Goal: Task Accomplishment & Management: Use online tool/utility

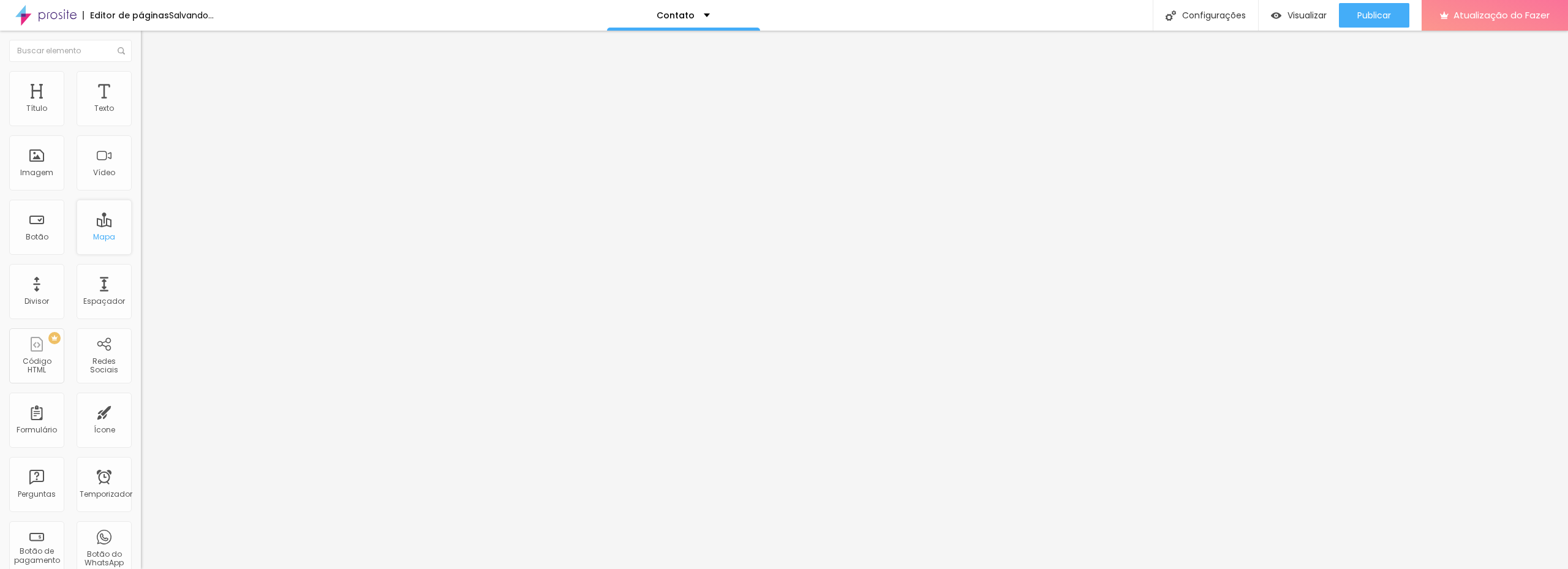
click at [93, 241] on font "Mapa" at bounding box center [104, 236] width 22 height 10
click at [95, 226] on div "Mapa" at bounding box center [104, 227] width 55 height 55
click at [96, 242] on font "Mapa" at bounding box center [104, 236] width 22 height 10
drag, startPoint x: 74, startPoint y: 137, endPoint x: 0, endPoint y: 146, distance: 74.5
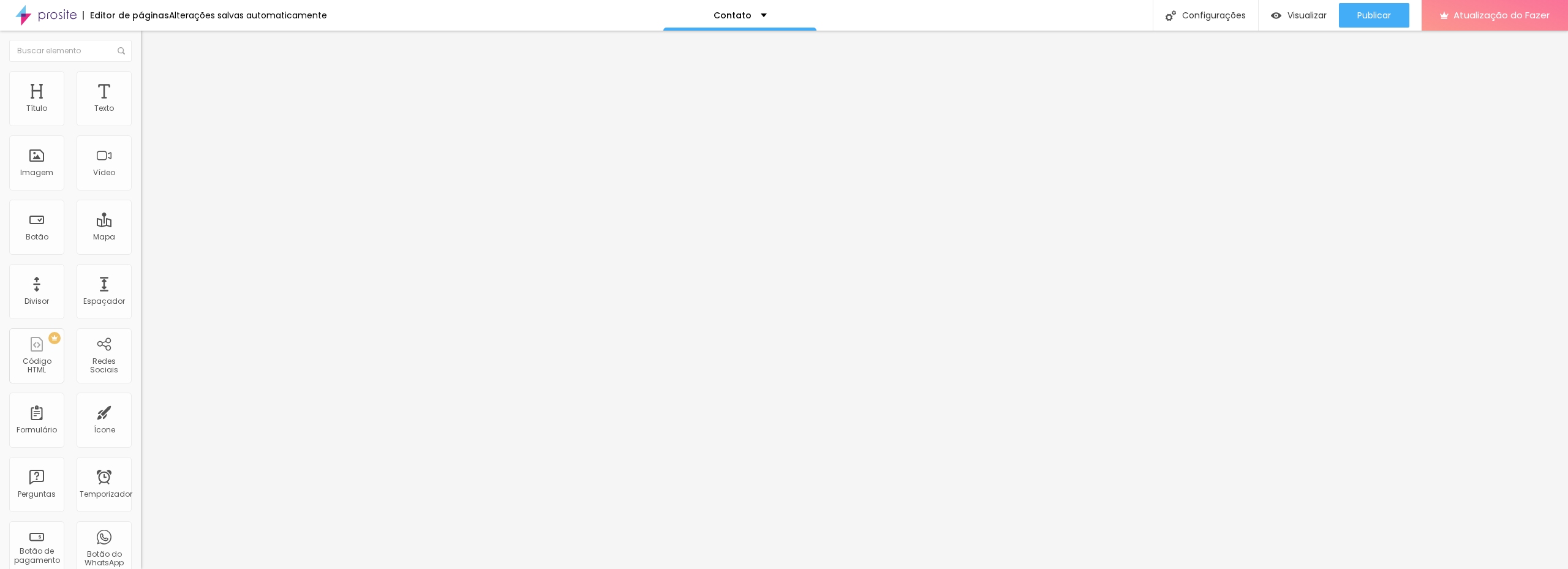
click at [141, 146] on div "Endereço Alboom Brasil Alinhamento 15 Ampliação" at bounding box center [210, 218] width 141 height 245
click at [141, 115] on input "avenida duque de caxias São Paulo" at bounding box center [214, 108] width 147 height 12
type input "avenida duque de caxias 525 São Paulo"
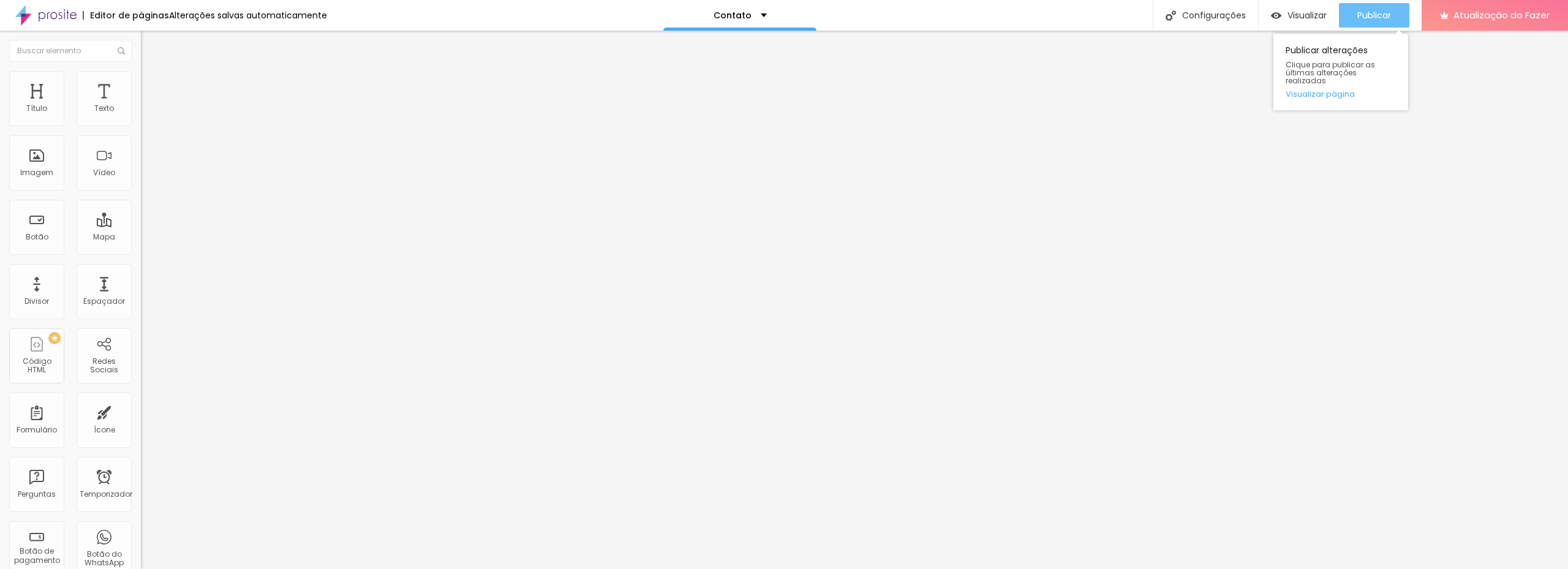
click at [1363, 14] on font "Publicar" at bounding box center [1374, 14] width 34 height 12
click at [150, 43] on img "button" at bounding box center [155, 45] width 10 height 10
click at [71, 19] on img at bounding box center [46, 15] width 61 height 31
click at [152, 84] on font "Avançado" at bounding box center [172, 79] width 40 height 10
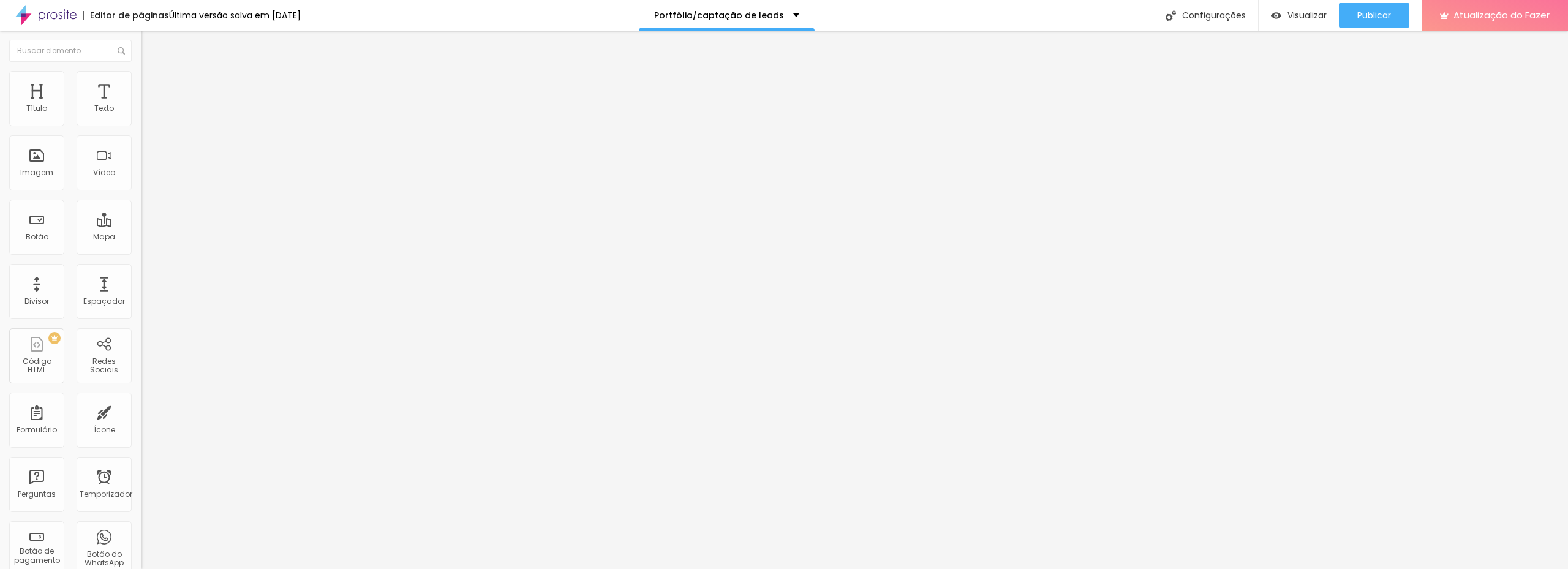
click at [141, 71] on li "Estilo" at bounding box center [210, 64] width 141 height 12
click at [141, 403] on div "Editar nulo Estilo Avançado Tamanho Título 1 H1 Título 2 H2 Título 3 H3 Título …" at bounding box center [210, 300] width 141 height 538
click at [1219, 9] on div "Configurações" at bounding box center [1205, 15] width 105 height 31
drag, startPoint x: 811, startPoint y: 142, endPoint x: 645, endPoint y: 156, distance: 166.6
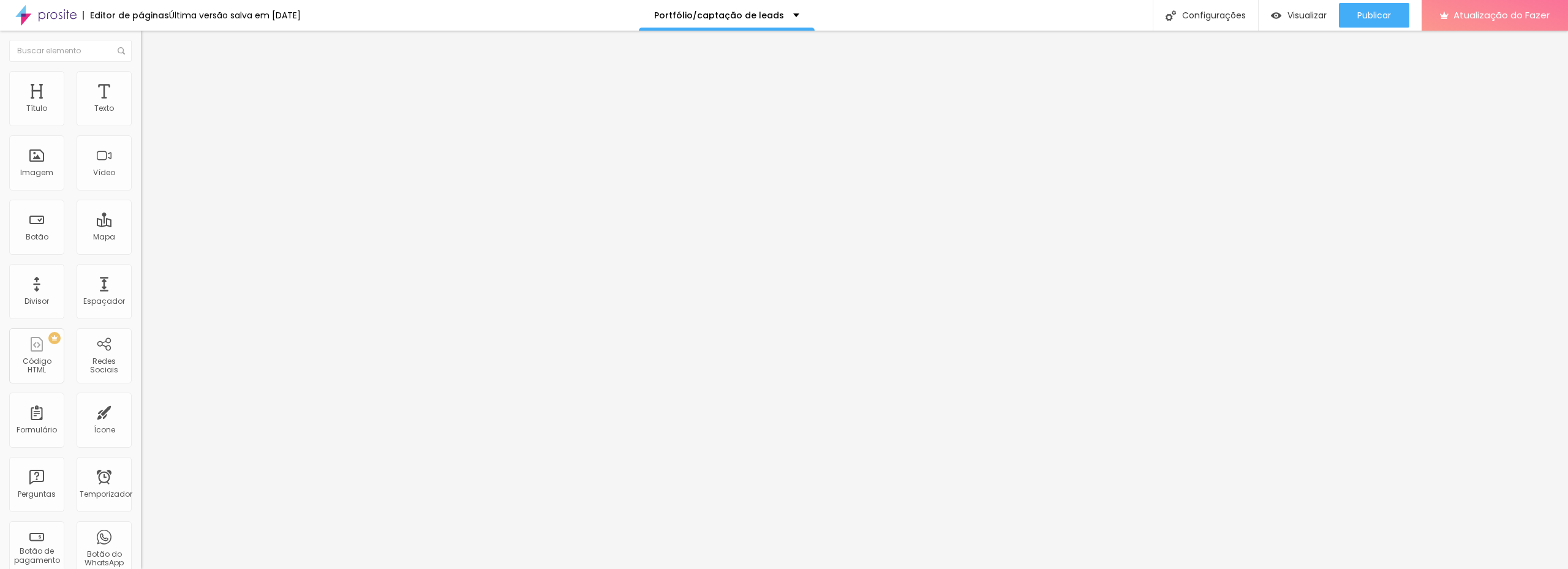
click at [1212, 13] on font "Configurações" at bounding box center [1214, 14] width 63 height 12
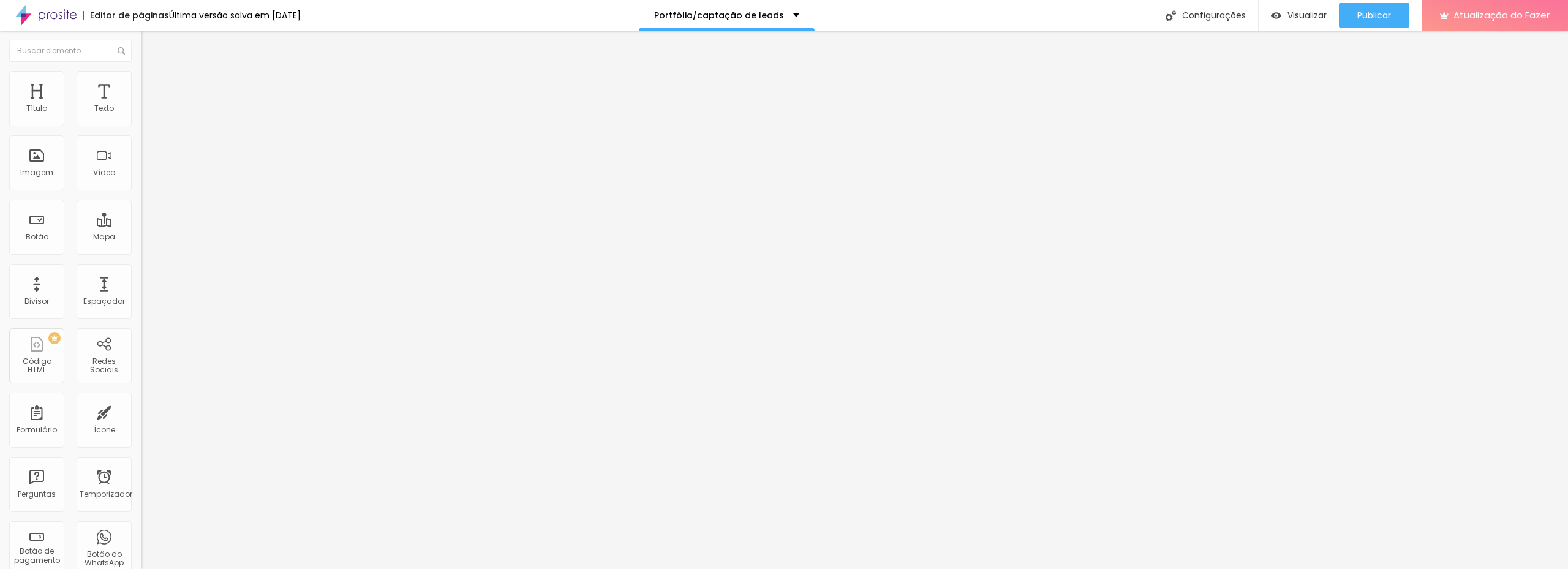
type input "Sobre - BRUNO CRESTE"
drag, startPoint x: 782, startPoint y: 271, endPoint x: 647, endPoint y: 267, distance: 135.1
type input "Bruno Creste - Fotografia, Videomaker, Storyteller"
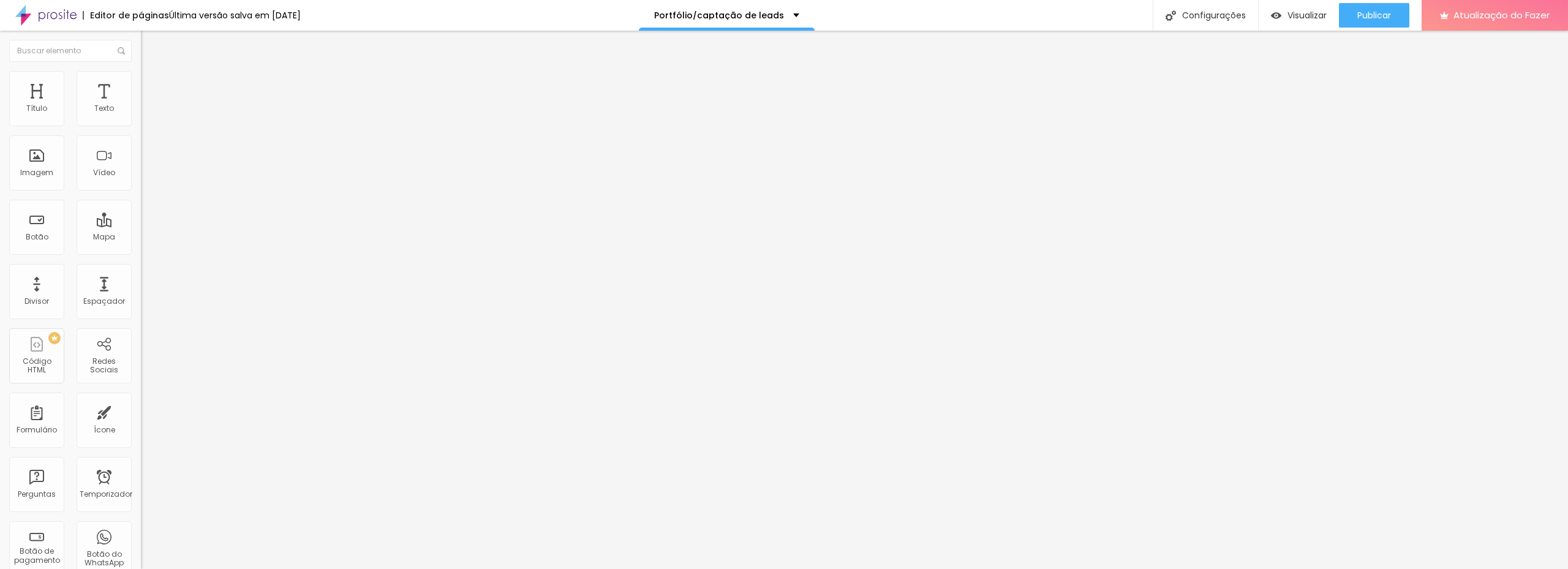
scroll to position [14, 0]
paste textarea "Bruno Creste transforma ideias em imagens poderosas. Fotografia e produção audi…"
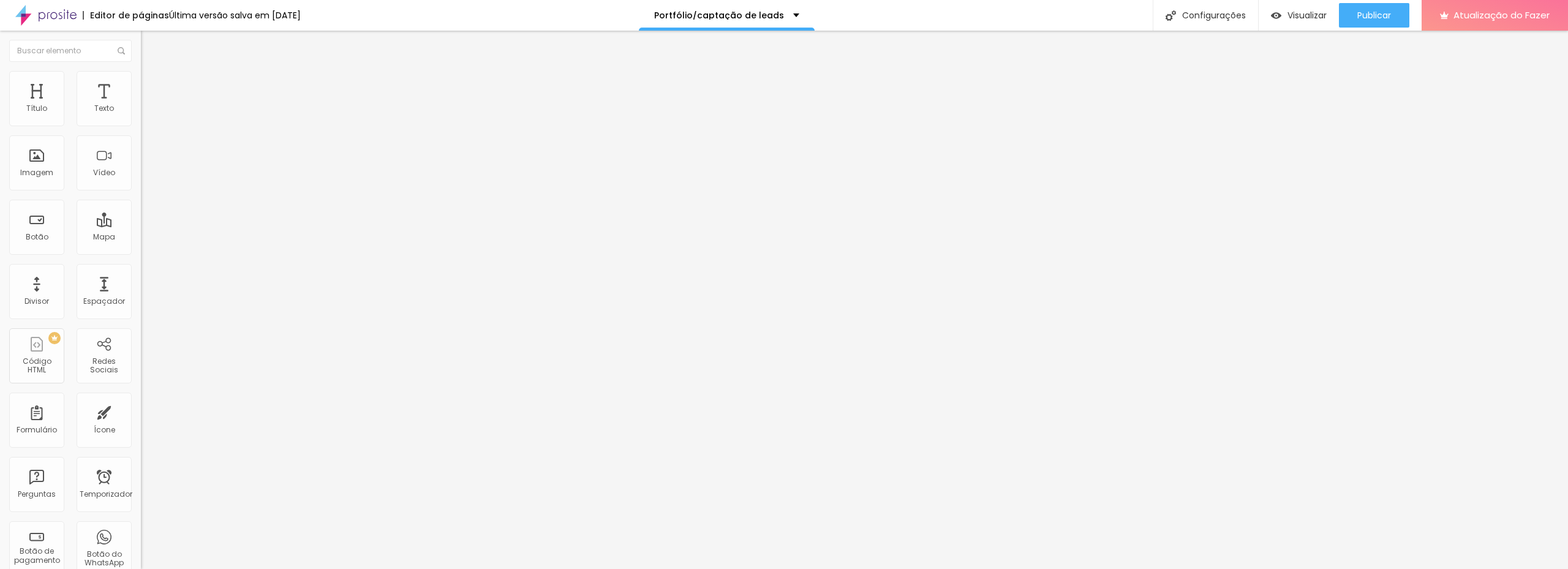
scroll to position [43, 0]
type textarea "Bruno Creste transforma ideias em imagens poderosas. Fotografia e produção audi…"
paste textarea "fotografia profissional produtor audiovisual fotógrafo de marcas vídeo instituc…"
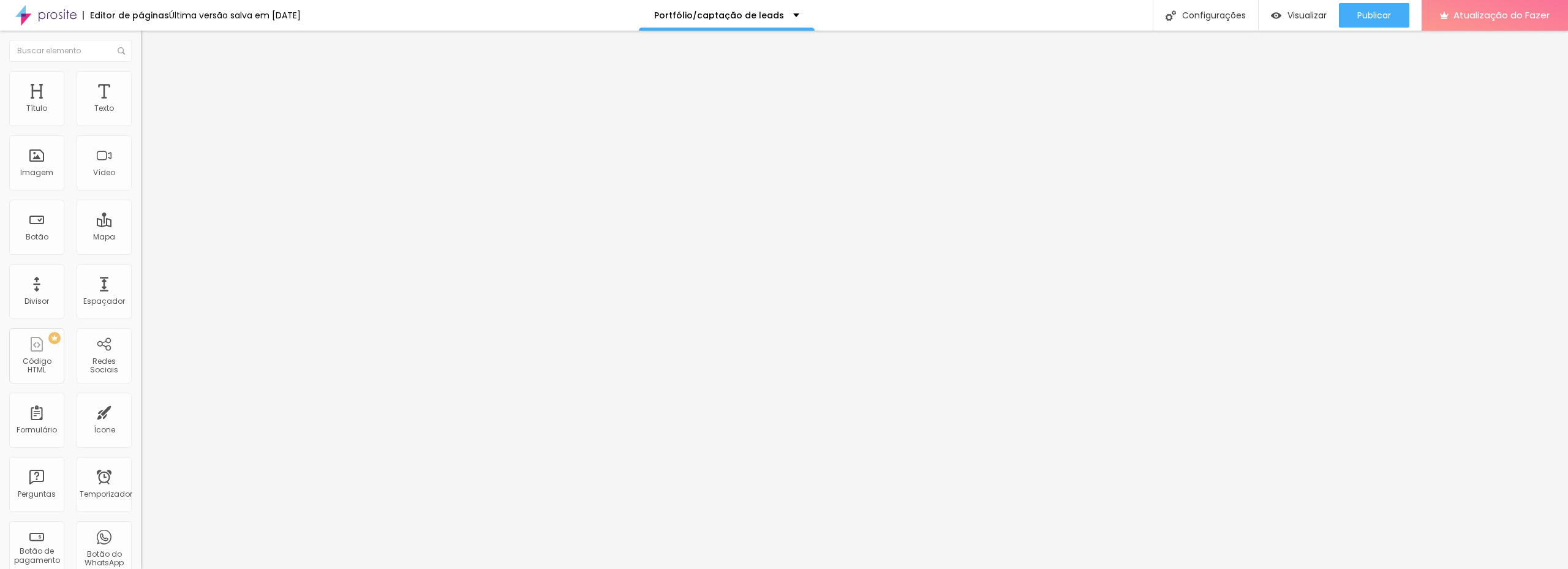
scroll to position [0, 0]
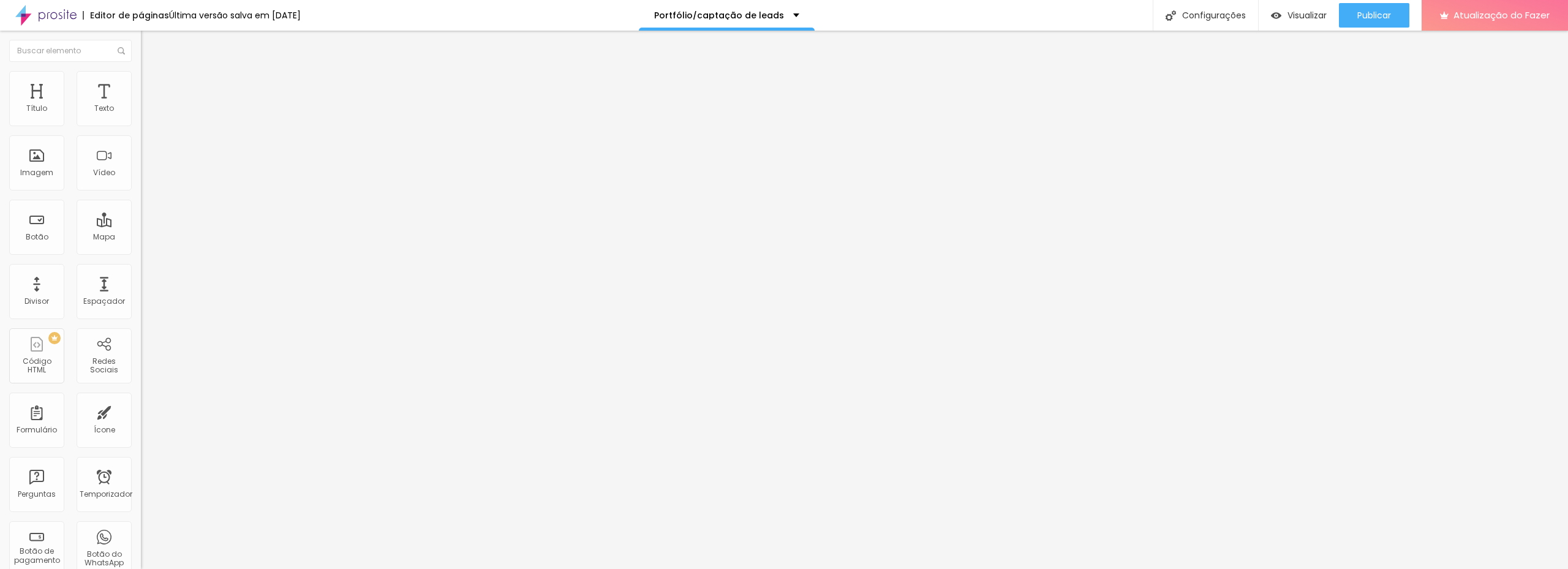
drag, startPoint x: 790, startPoint y: 402, endPoint x: 666, endPoint y: 418, distance: 125.0
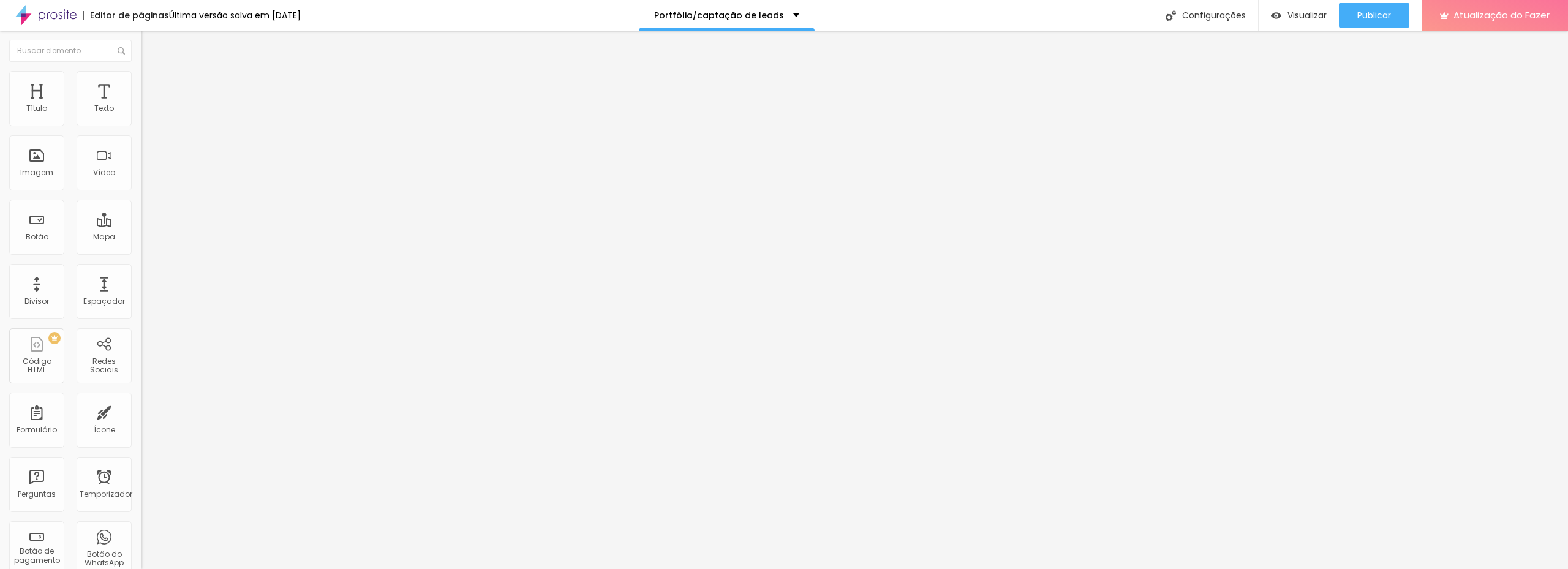
drag, startPoint x: 809, startPoint y: 407, endPoint x: 687, endPoint y: 408, distance: 122.0
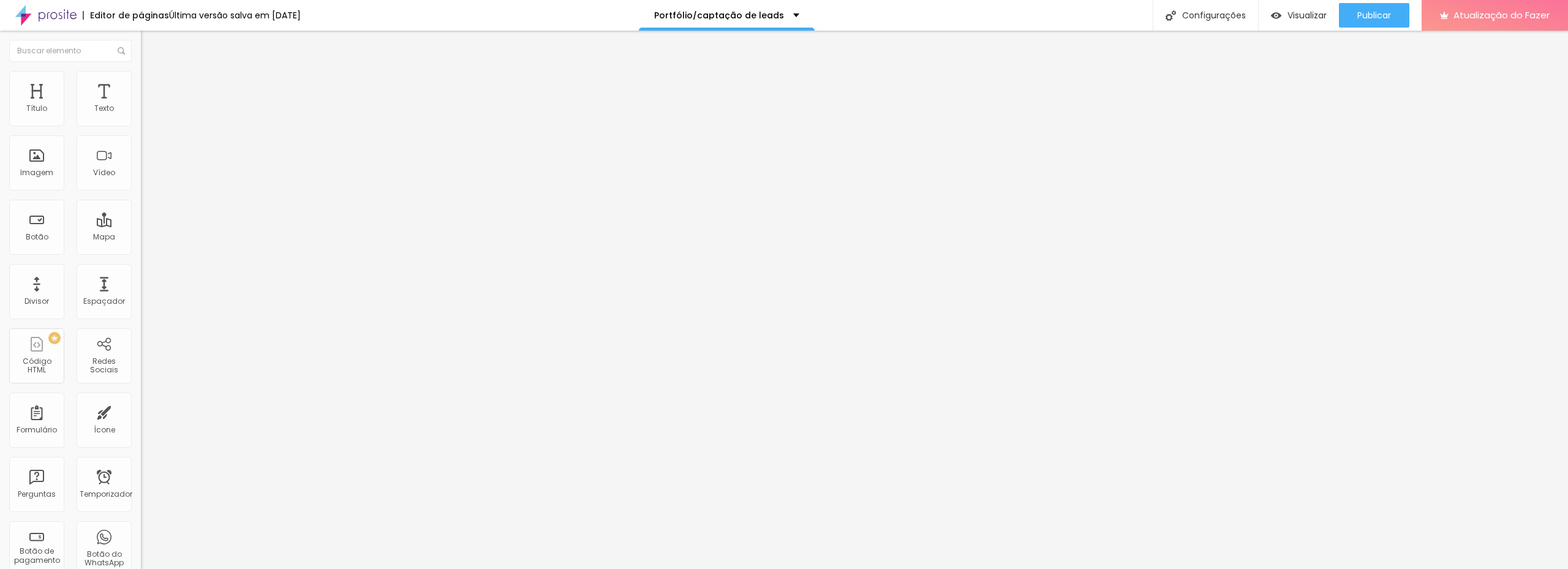
scroll to position [279, 0]
type textarea "fotografia profissional produtor audiovisual fotógrafo de marcas vídeo instituc…"
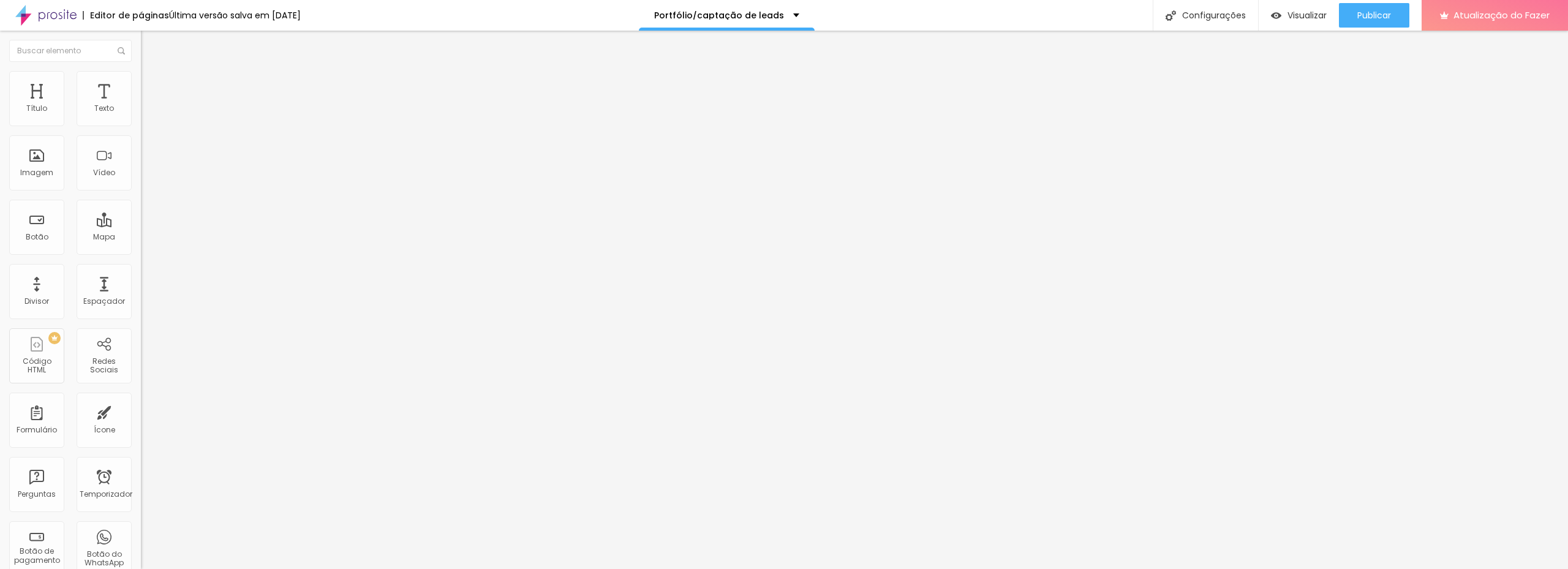
click at [1464, 18] on img at bounding box center [1468, 13] width 9 height 9
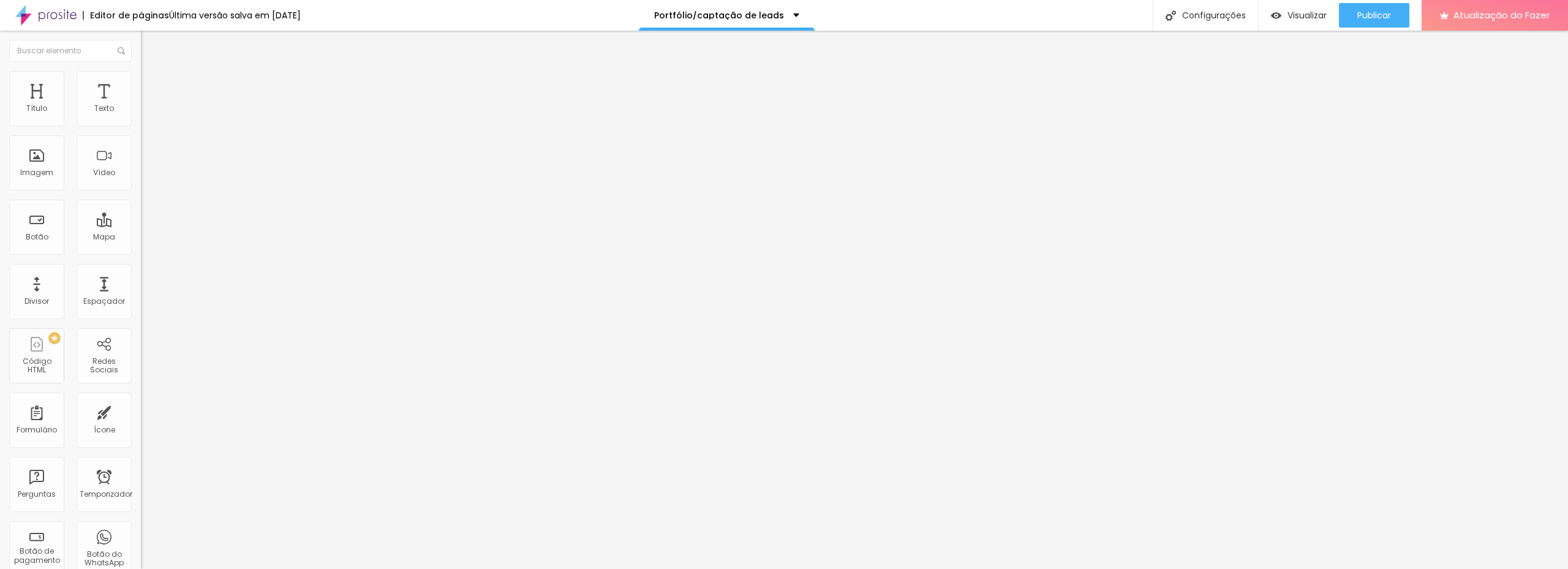
click at [141, 79] on li "Estilo" at bounding box center [210, 76] width 141 height 12
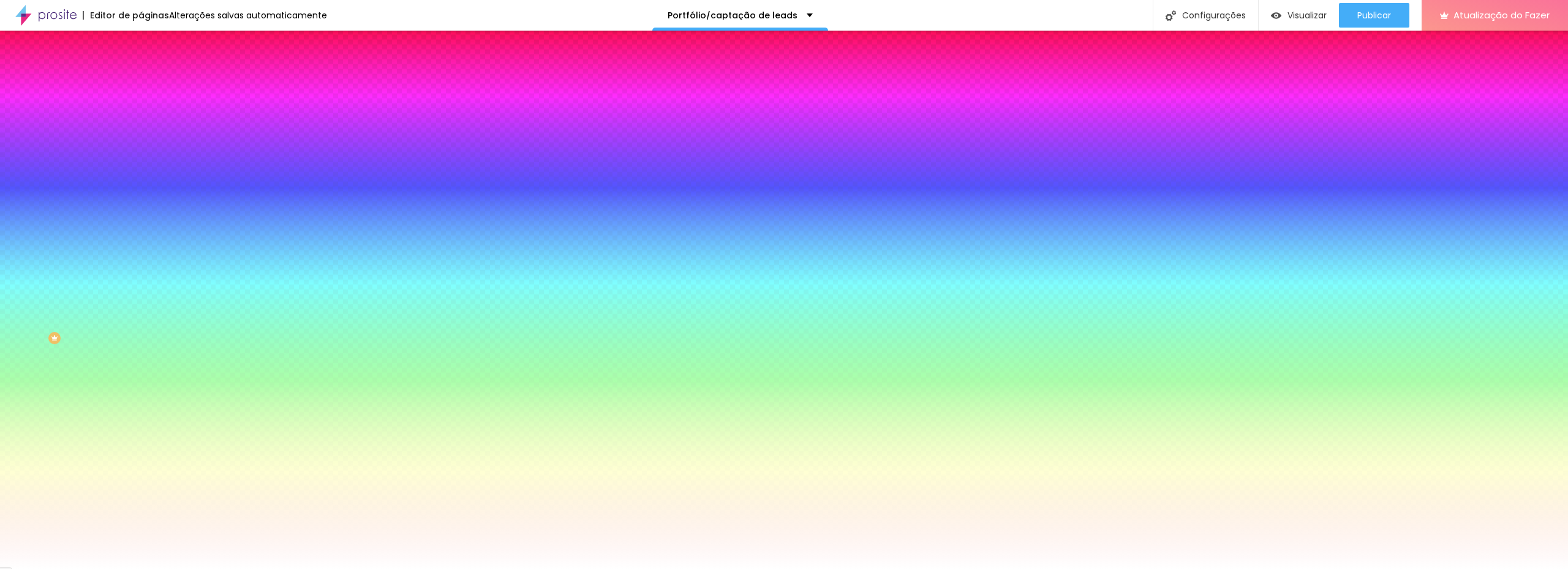
click at [141, 70] on img at bounding box center [146, 64] width 11 height 11
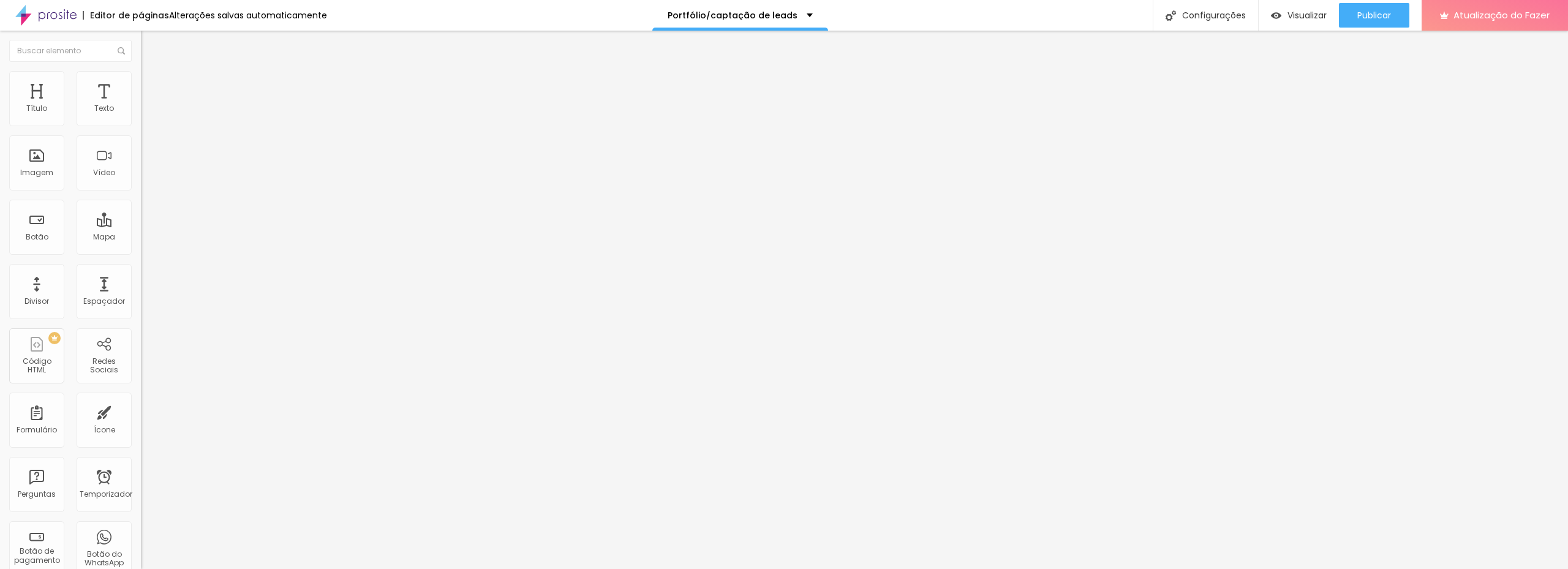
click at [141, 104] on font "Alinhamento" at bounding box center [165, 99] width 48 height 10
click at [149, 105] on font "Trocar imagem" at bounding box center [178, 100] width 59 height 10
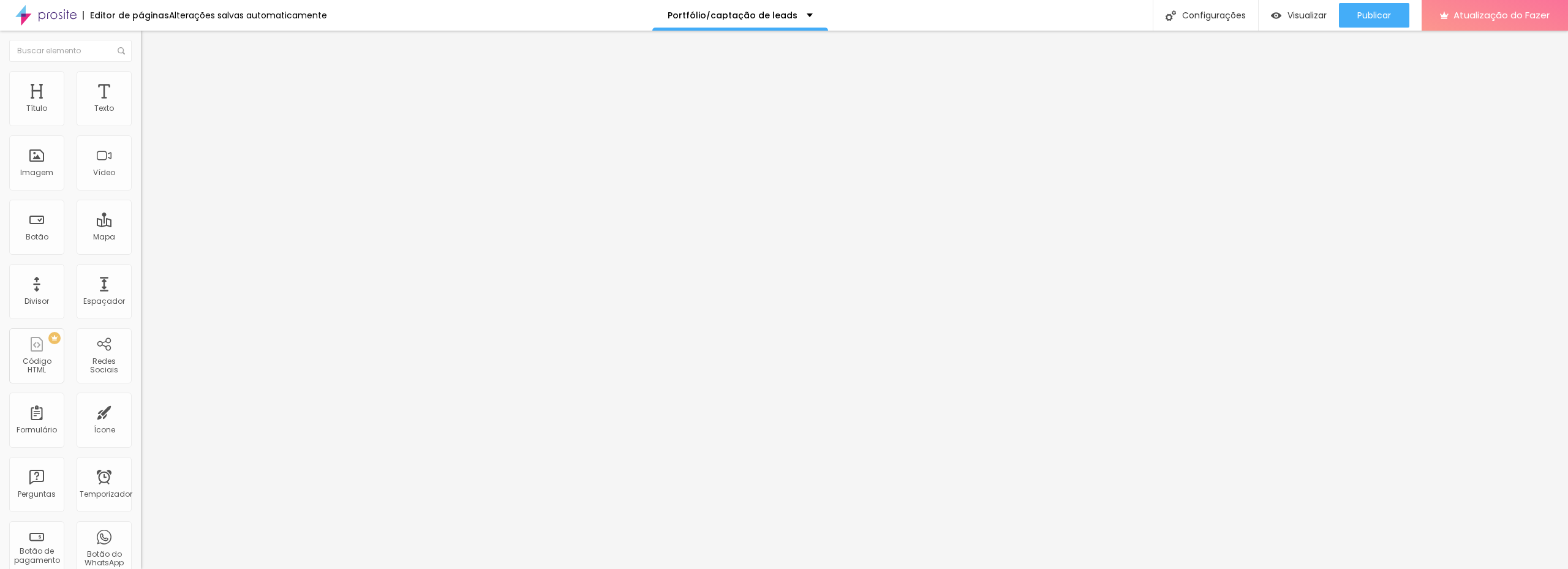
click at [141, 192] on span "Cinema 16:9" at bounding box center [164, 186] width 47 height 10
click at [141, 211] on font "Padrão" at bounding box center [154, 205] width 27 height 10
click at [141, 226] on font "Original" at bounding box center [155, 220] width 30 height 10
click at [152, 84] on font "Estilo" at bounding box center [161, 79] width 19 height 10
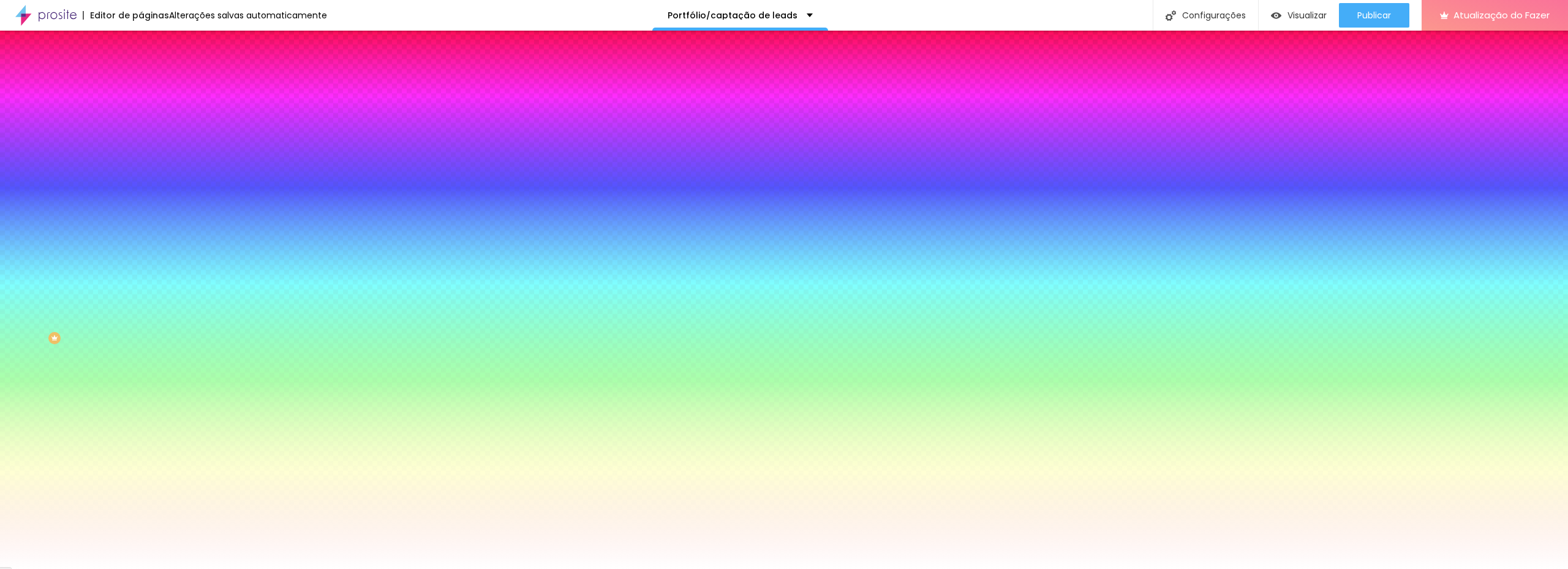
click at [141, 84] on li "Avançado" at bounding box center [210, 89] width 141 height 12
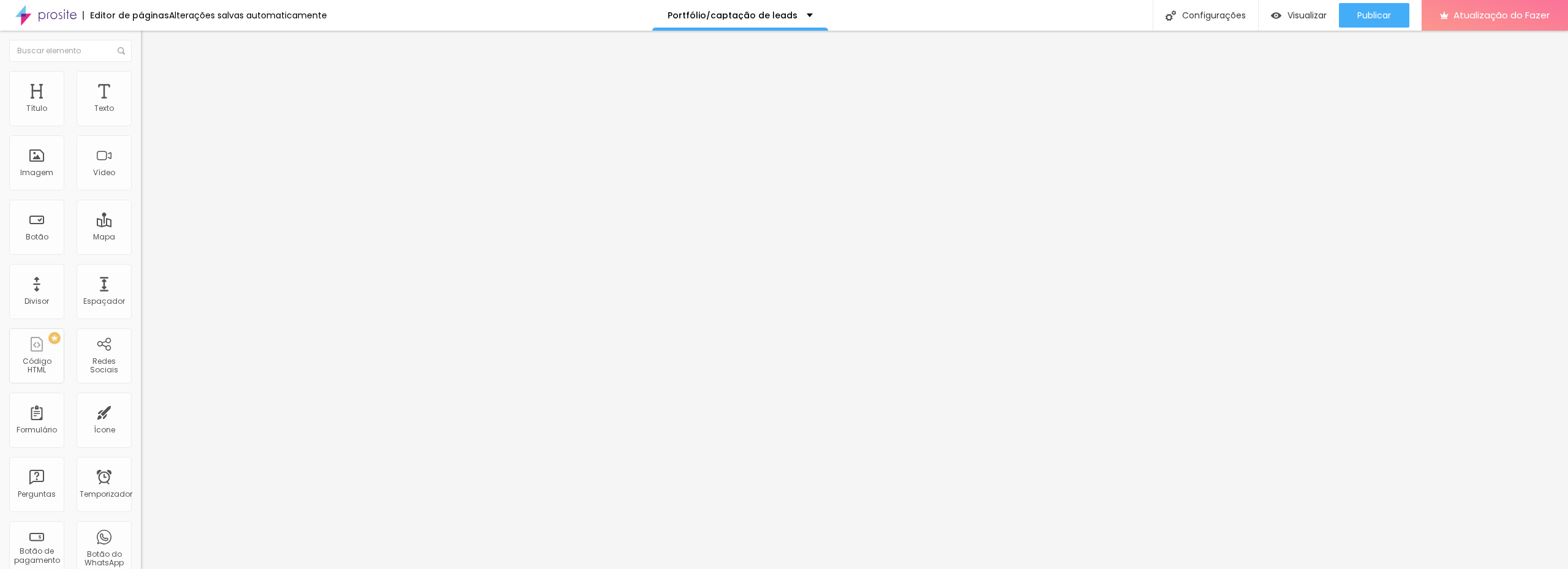
click at [141, 71] on li "Conteúdo" at bounding box center [210, 64] width 141 height 12
click at [141, 186] on div "Proporção Padrão 4:3 Ultrawide 21:9 Largo 16:9 Padrão 4:3 Vertical 1 3:4 Vertic…" at bounding box center [210, 194] width 141 height 55
click at [141, 183] on span "Padrão 4:3" at bounding box center [161, 178] width 40 height 10
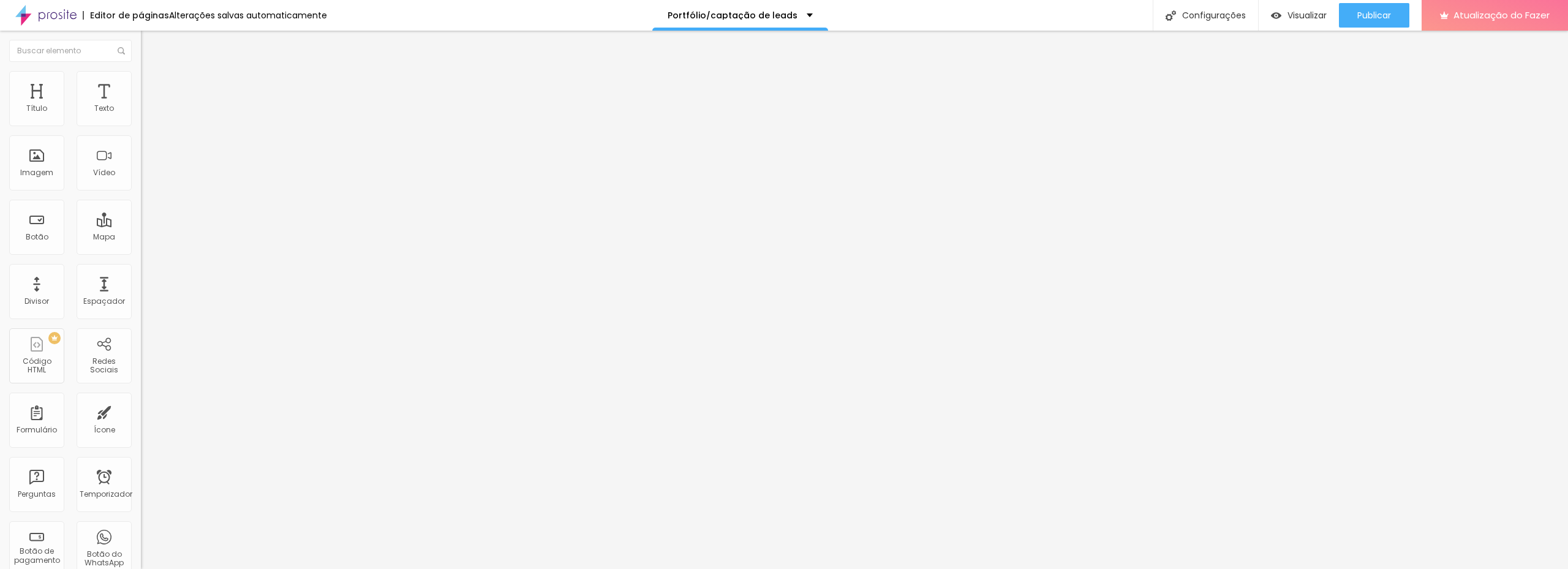
click at [141, 224] on font "Vertical 2" at bounding box center [157, 219] width 35 height 10
click at [141, 115] on input "text" at bounding box center [214, 108] width 147 height 12
drag, startPoint x: 27, startPoint y: 137, endPoint x: 118, endPoint y: 136, distance: 91.0
click at [141, 115] on input "text" at bounding box center [214, 108] width 147 height 12
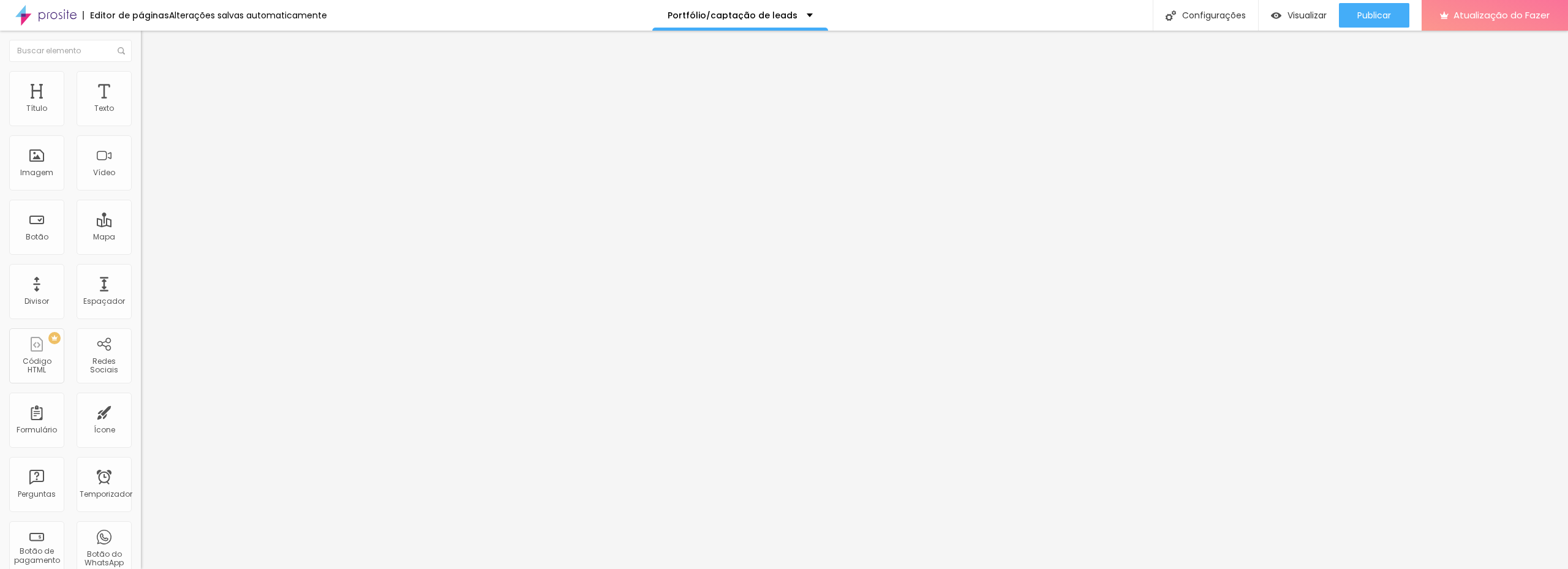
drag, startPoint x: 124, startPoint y: 137, endPoint x: 2, endPoint y: 137, distance: 122.0
click at [141, 137] on div "URL do vídeo Alinhamento Proporção Padrão 4:3 Ultrawide 21:9 Largo 16:9 Padrão …" at bounding box center [210, 166] width 141 height 142
click at [141, 115] on input "text" at bounding box center [214, 108] width 147 height 12
click at [152, 84] on font "Estilo" at bounding box center [161, 79] width 19 height 10
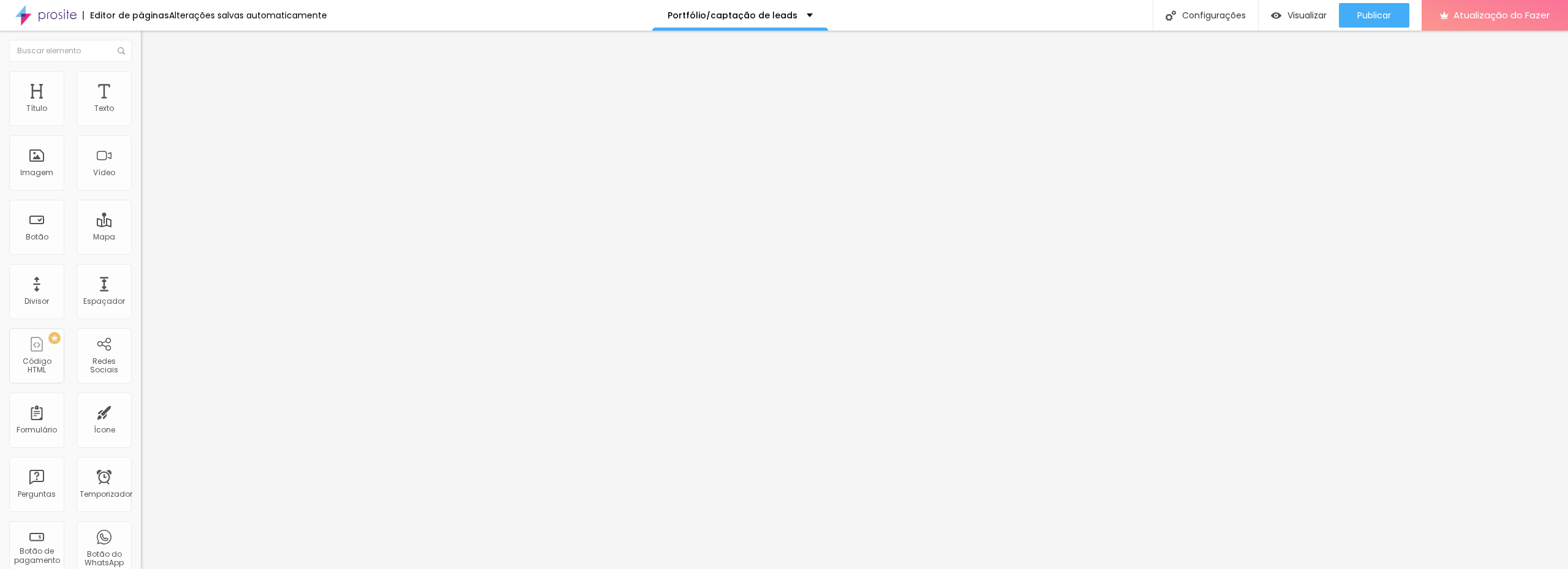
click at [152, 72] on font "Conteúdo" at bounding box center [170, 67] width 38 height 10
click at [141, 183] on span "Padrão 4:3" at bounding box center [161, 178] width 40 height 10
click at [176, 190] on font "21:9" at bounding box center [182, 185] width 14 height 10
click at [141, 115] on input "text" at bounding box center [214, 108] width 147 height 12
paste input "https://youtu.be/2_KK8pw96YY"
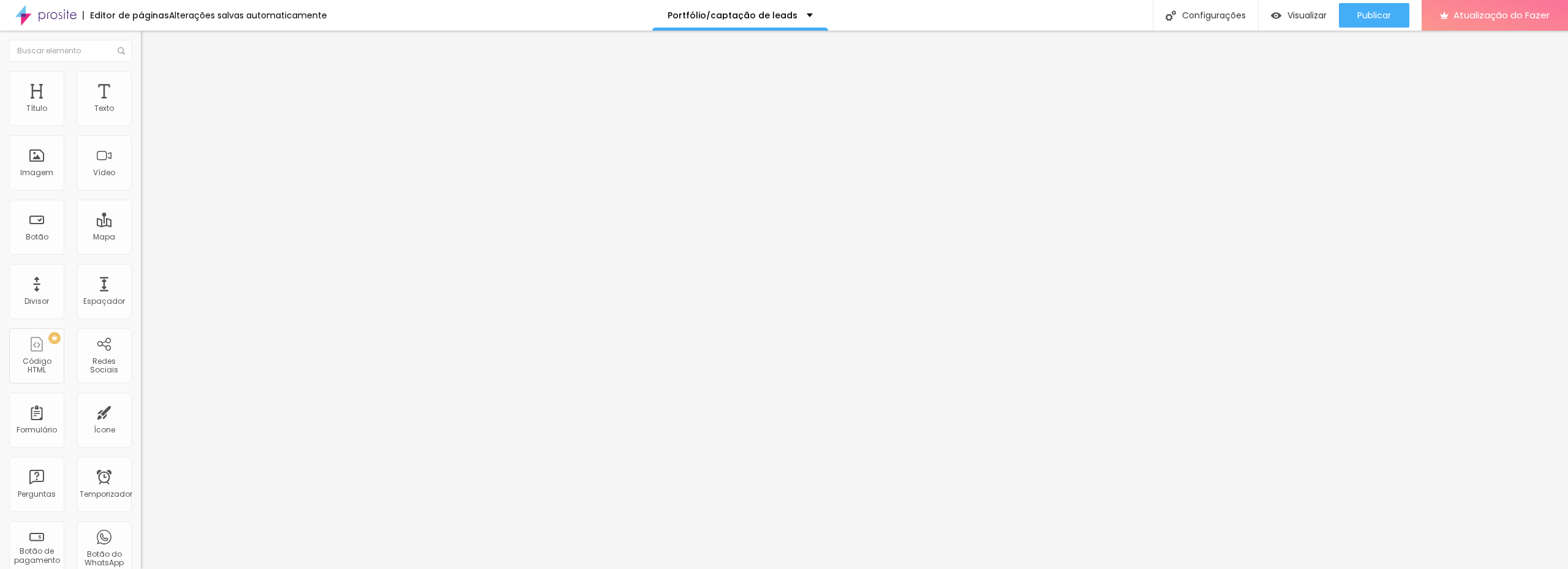
scroll to position [0, 6]
type input "https://youtu.be/2_KK8pw96YY"
click at [141, 114] on div "URL do vídeo https://youtu.be/2_KK8pw96YY" at bounding box center [210, 110] width 141 height 30
click at [141, 183] on span "Padrão 4:3" at bounding box center [161, 178] width 40 height 10
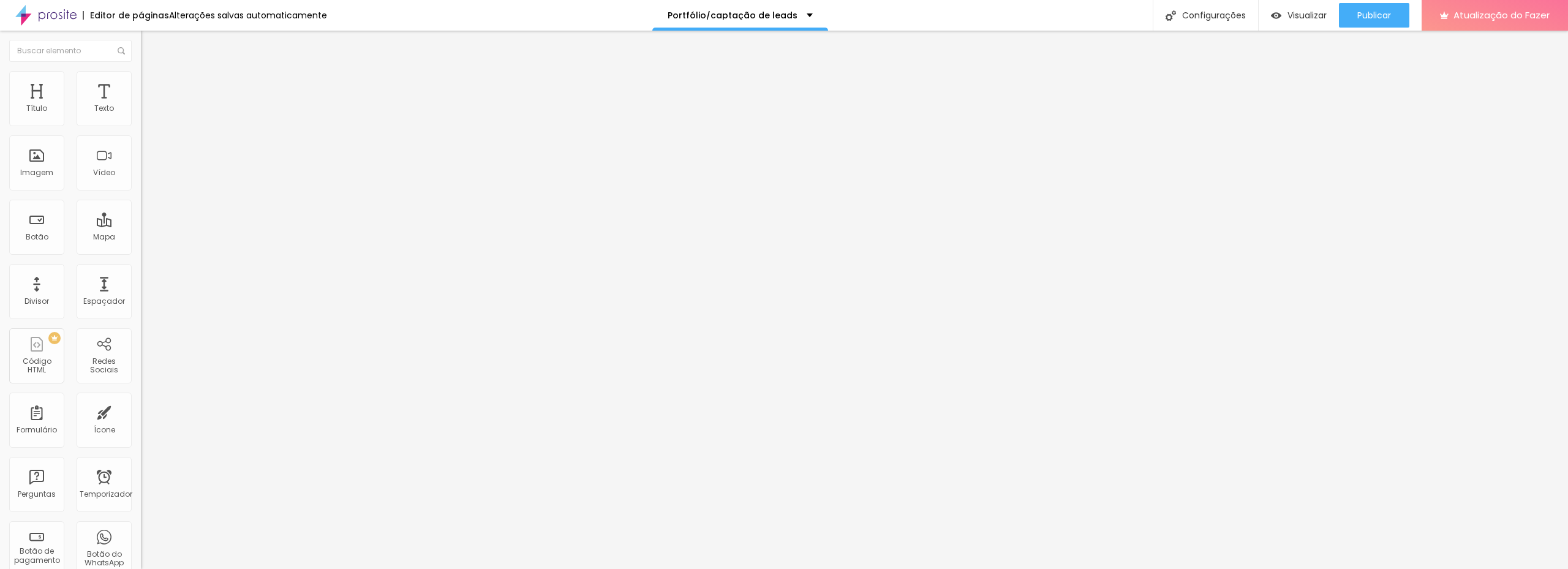
click at [141, 190] on span "Ultrawide" at bounding box center [157, 185] width 35 height 10
click at [141, 115] on input "text" at bounding box center [214, 108] width 147 height 12
type input "https://youtu.be/2_KK8pw96YY"
click at [141, 115] on input "https://youtu.be/2_KK8pw96YY" at bounding box center [214, 108] width 147 height 12
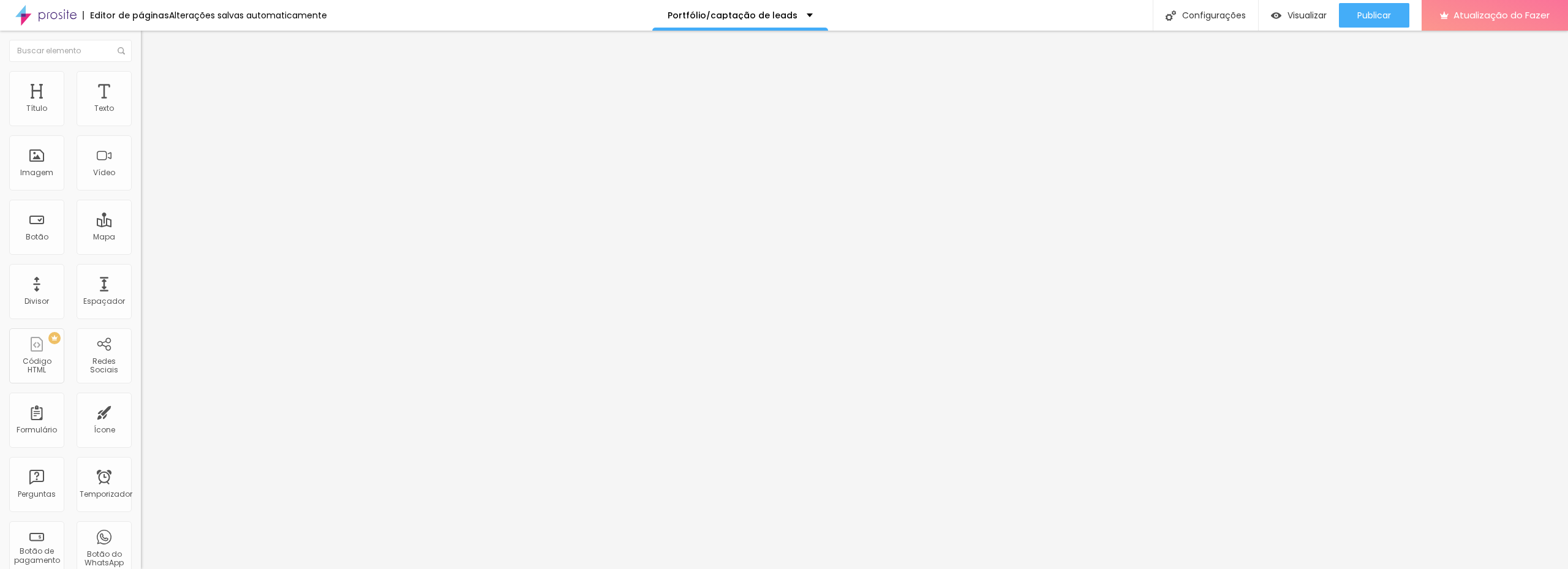
click at [141, 115] on input "https://youtu.be/2_KK8pw96YY" at bounding box center [214, 108] width 147 height 12
click at [141, 115] on input "text" at bounding box center [214, 108] width 147 height 12
paste input "https://youtu.be/evsG-F86vnk?si=3gFuKCyzjw3zXopG"
type input "https://youtu.be/evsG-F86vnk?si=3gFuKCyzjw3zXopG"
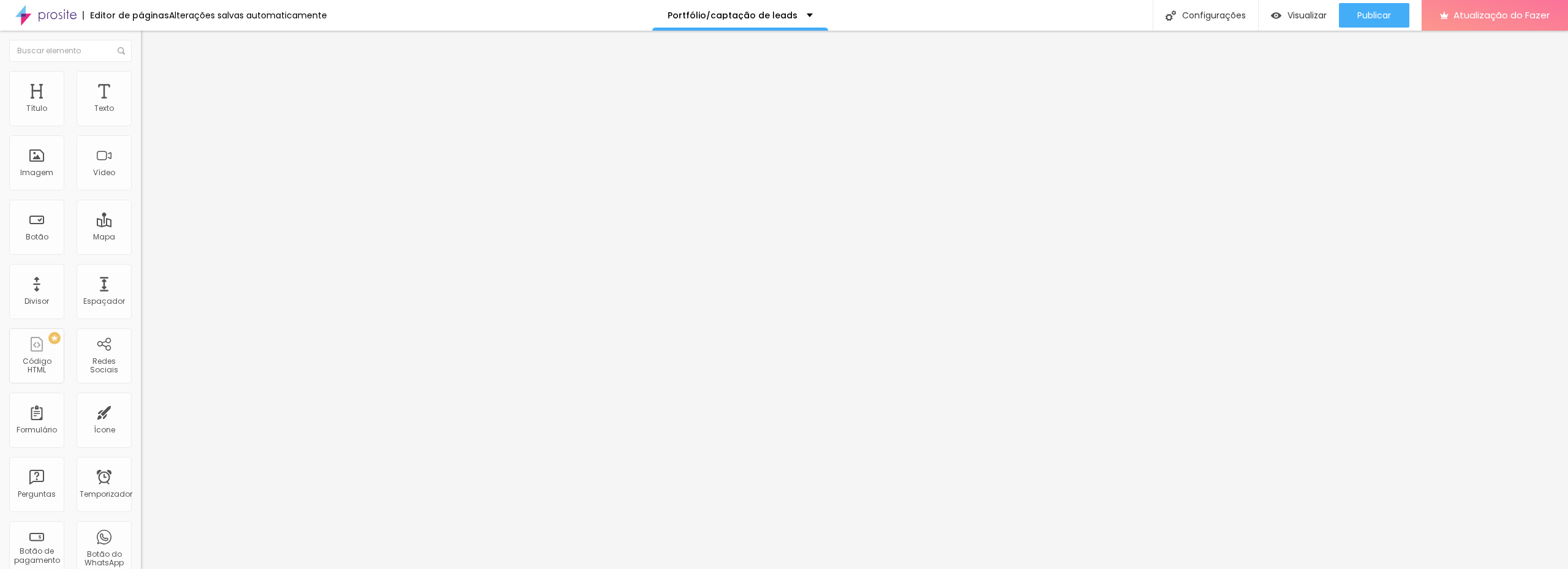
scroll to position [0, 0]
click at [162, 203] on font "16:9" at bounding box center [169, 197] width 14 height 10
click at [141, 115] on input "text" at bounding box center [214, 108] width 147 height 12
paste input "https://youtube.com/shorts/6G3g_53eWIY?si=QNWOJm1LRl-qI8lt"
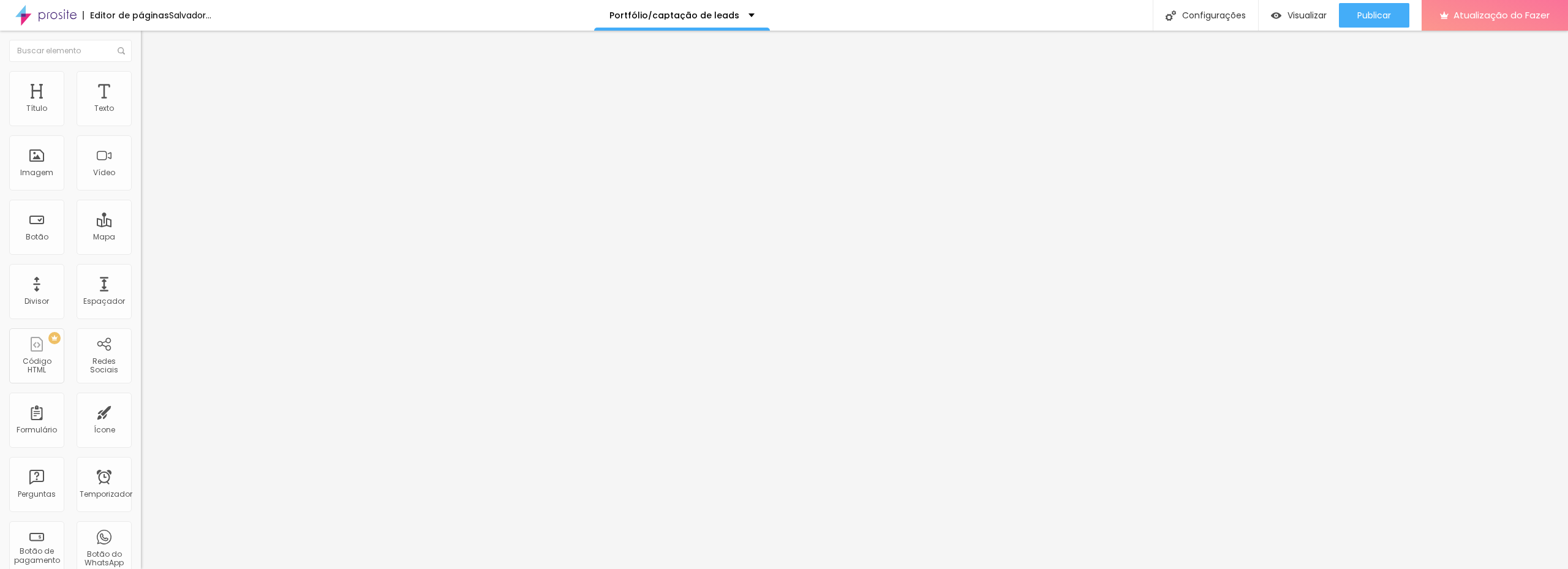
click at [141, 183] on span "Padrão 4:3" at bounding box center [161, 178] width 40 height 10
click at [141, 224] on span "Vertical 2" at bounding box center [157, 219] width 35 height 10
click at [141, 115] on input "https://youtube.com/shorts/6G3g_53eWIY?si=QNWOJm1LRl-qI8lt" at bounding box center [214, 108] width 147 height 12
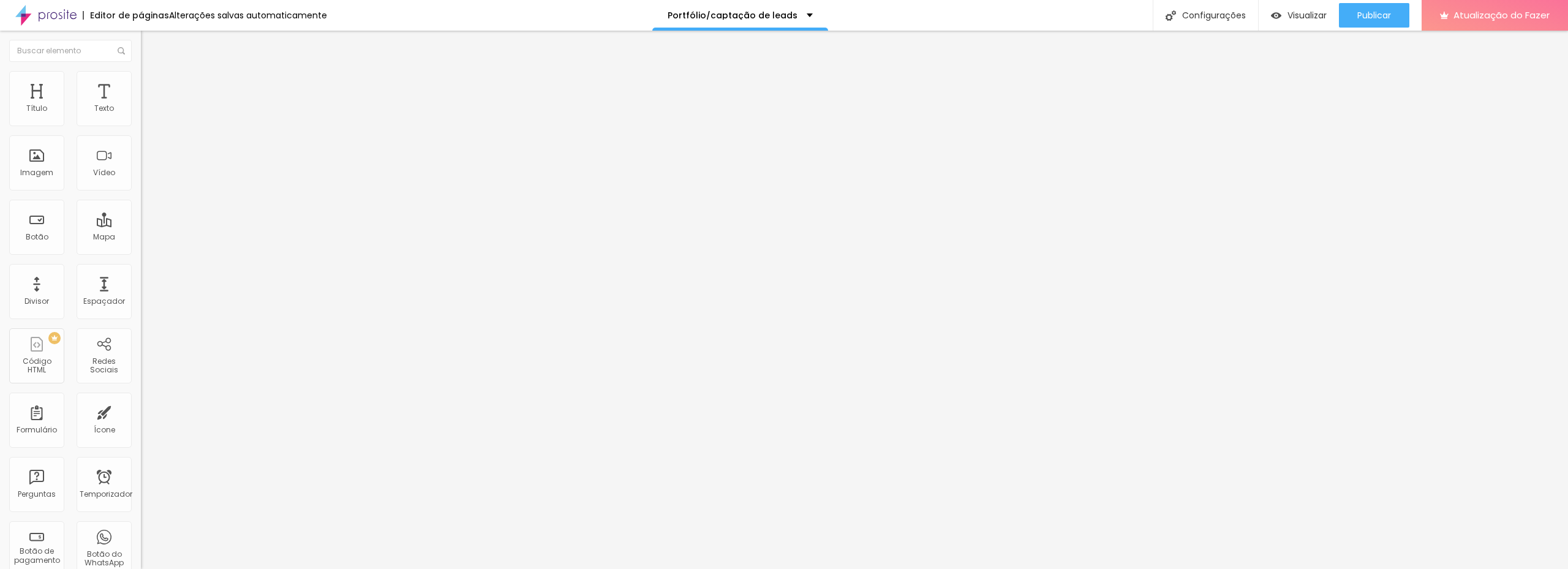
click at [141, 115] on input "https://youtube.com/shorts/6G3g_53eWIY?si=QNWOJm1LRl-qI8lt" at bounding box center [214, 108] width 147 height 12
click at [141, 403] on div "Editar nulo Conteúdo Estilo Avançado URL do vídeo https://youtube.com/shorts/6G…" at bounding box center [210, 300] width 141 height 538
click at [141, 115] on input "https://youtube.com/shorts/6G3g_53eWIY?si=QNWOJm1LRl-qI8lt" at bounding box center [214, 108] width 147 height 12
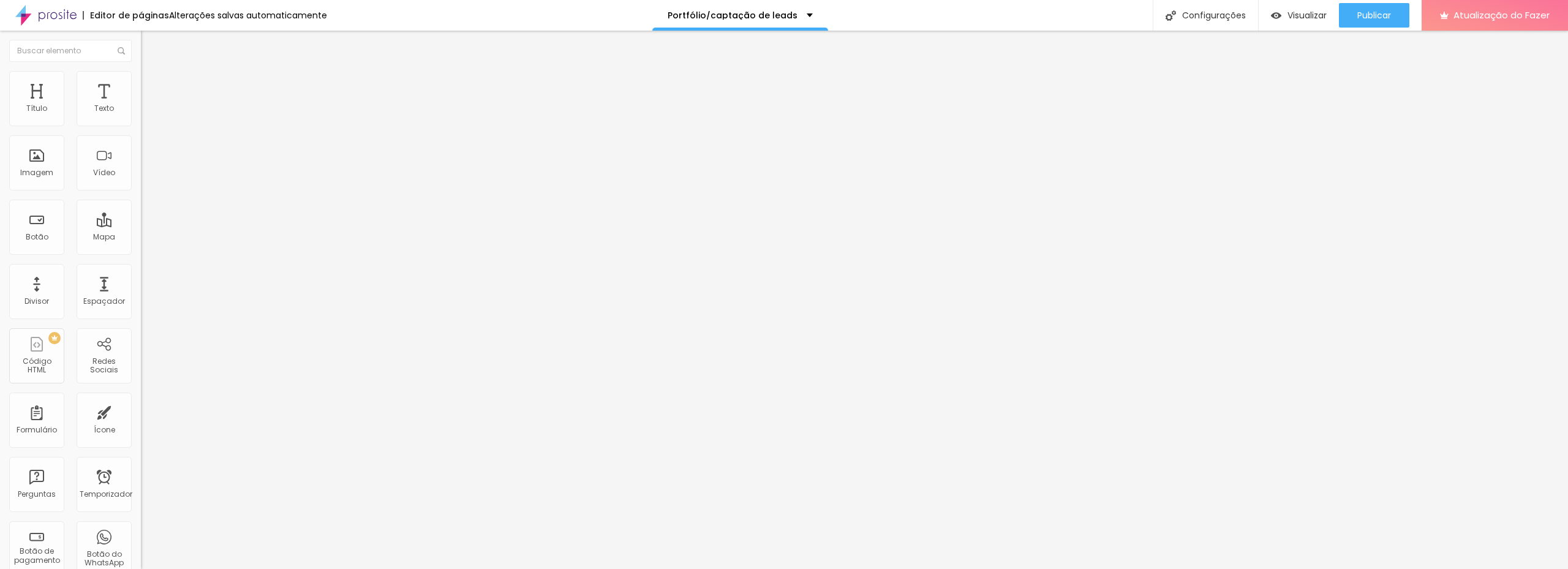
click at [141, 115] on input "https://youtube.com/shorts/6G3g_53eWIY?si=QNWOJm1LRl-qI8lt" at bounding box center [214, 108] width 147 height 12
paste input "www.instagram.com/reel/CtpEC90p7T2/"
click at [141, 156] on div "Alinhamento" at bounding box center [210, 149] width 141 height 37
click at [141, 198] on span "Largo" at bounding box center [151, 192] width 22 height 10
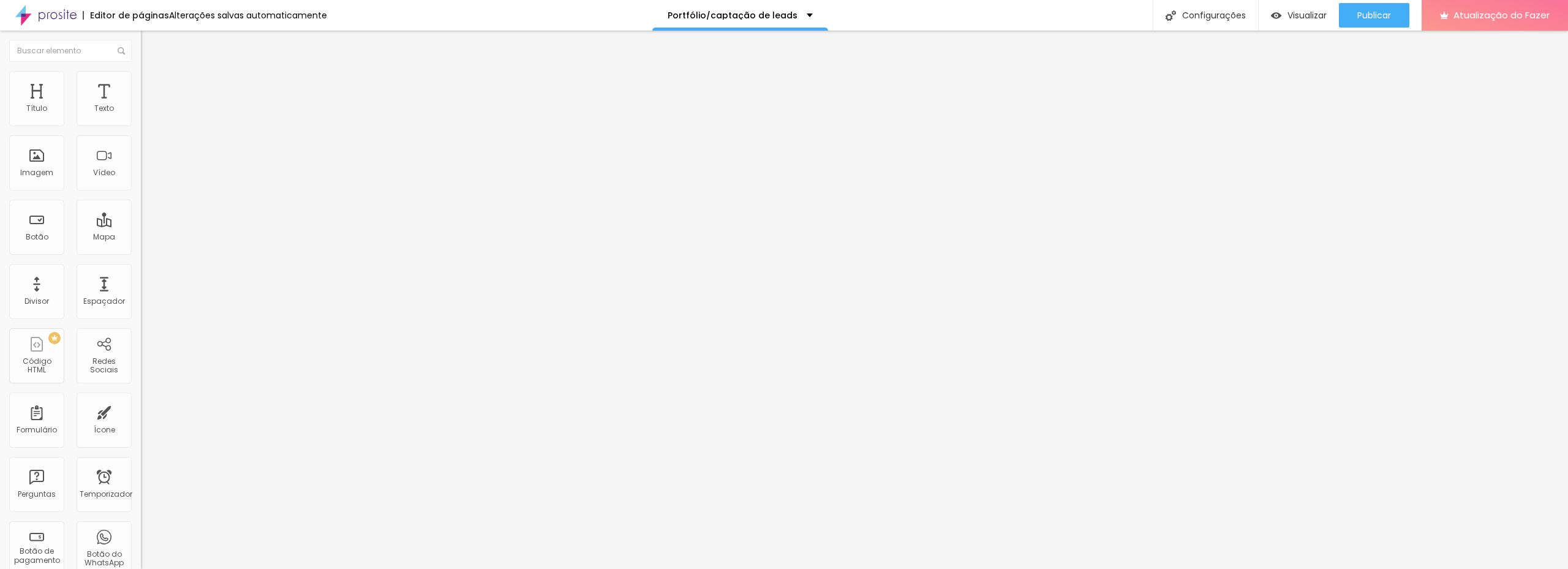
click at [141, 115] on input "https://www.instagram.com/reel/CtpEC90p7T2/" at bounding box center [214, 108] width 147 height 12
paste input "youtu.be/5cTLOySIK2U"
type input "https://youtu.be/5cTLOySIK2U"
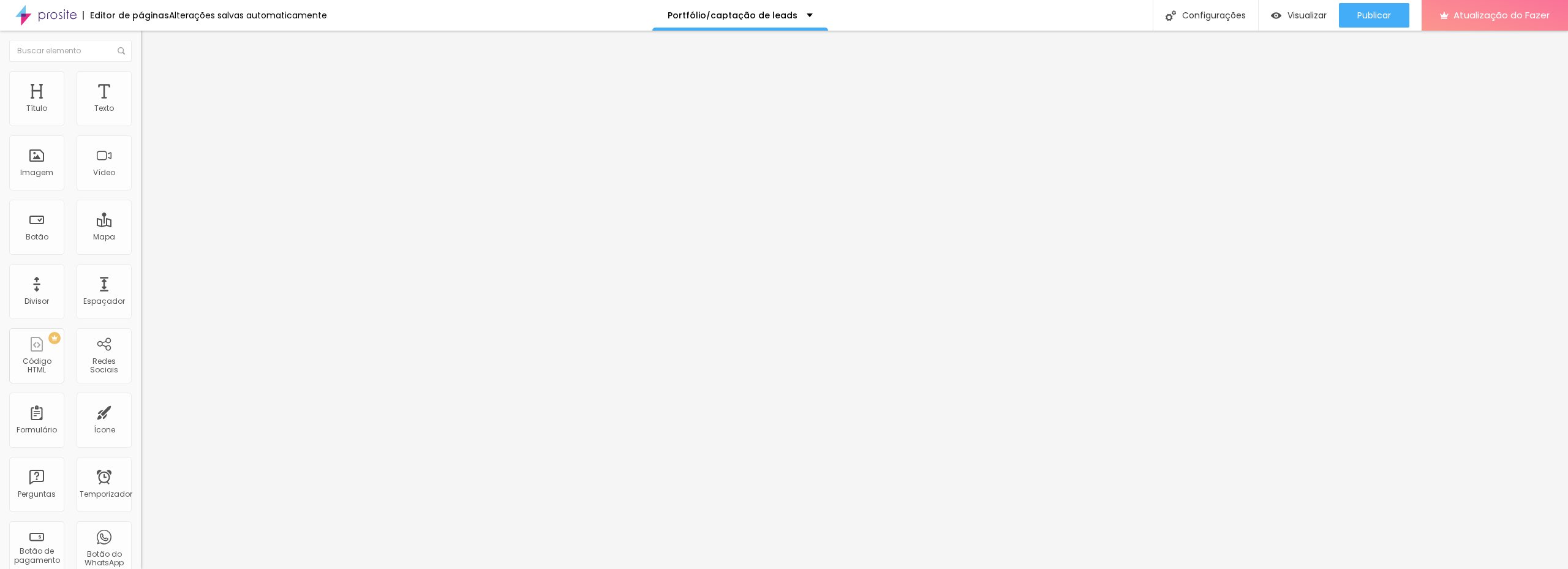
click at [141, 194] on div "Proporção Padrão 4:3 Ultrawide 21:9 Largo 16:9 Padrão 4:3 Vertical 1 3:4 Vertic…" at bounding box center [210, 194] width 141 height 55
click at [173, 203] on font "16:9" at bounding box center [180, 197] width 14 height 10
click at [151, 203] on font "Largo" at bounding box center [161, 197] width 22 height 10
click at [175, 224] on font "9:16" at bounding box center [182, 219] width 14 height 10
click at [174, 213] on font "3:4" at bounding box center [179, 207] width 11 height 10
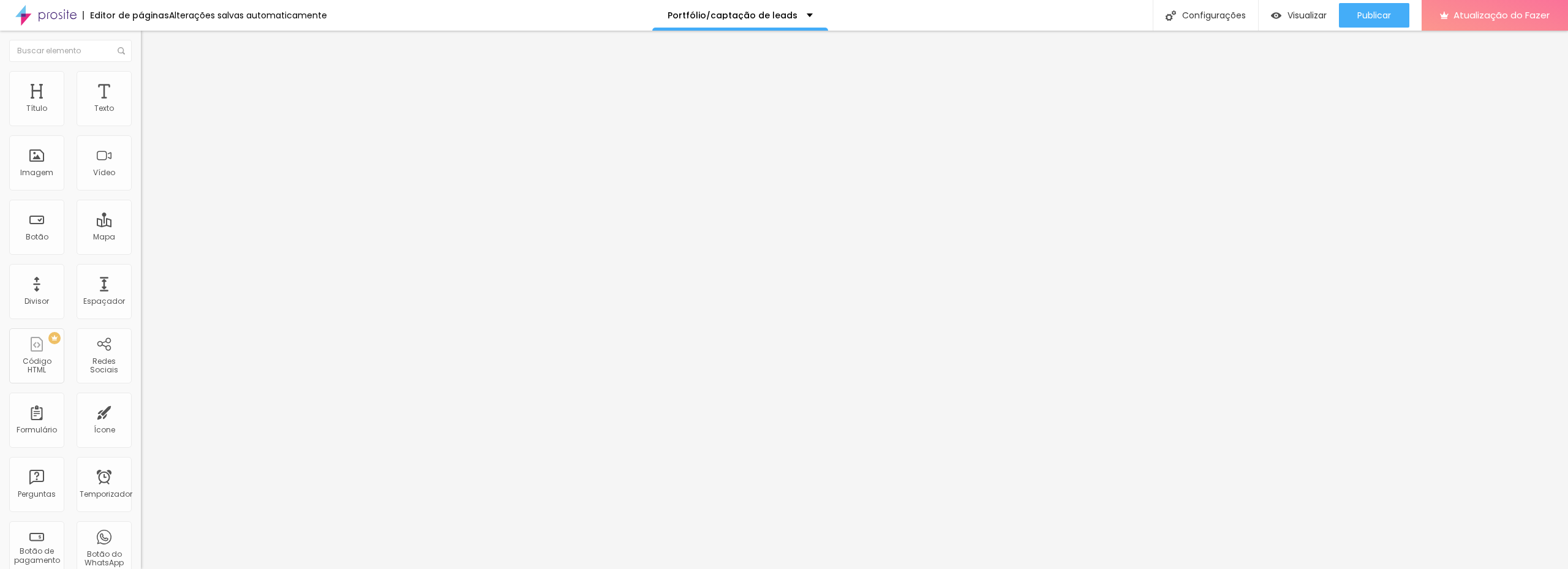
click at [169, 205] on font "4:3" at bounding box center [174, 200] width 11 height 10
click at [162, 198] on font "16:9" at bounding box center [169, 192] width 14 height 10
click at [1383, 13] on font "Publicar" at bounding box center [1374, 14] width 34 height 12
click at [1370, 20] on font "Publicar" at bounding box center [1374, 14] width 34 height 12
click at [1496, 11] on font "Atualização do Fazer" at bounding box center [1502, 15] width 96 height 13
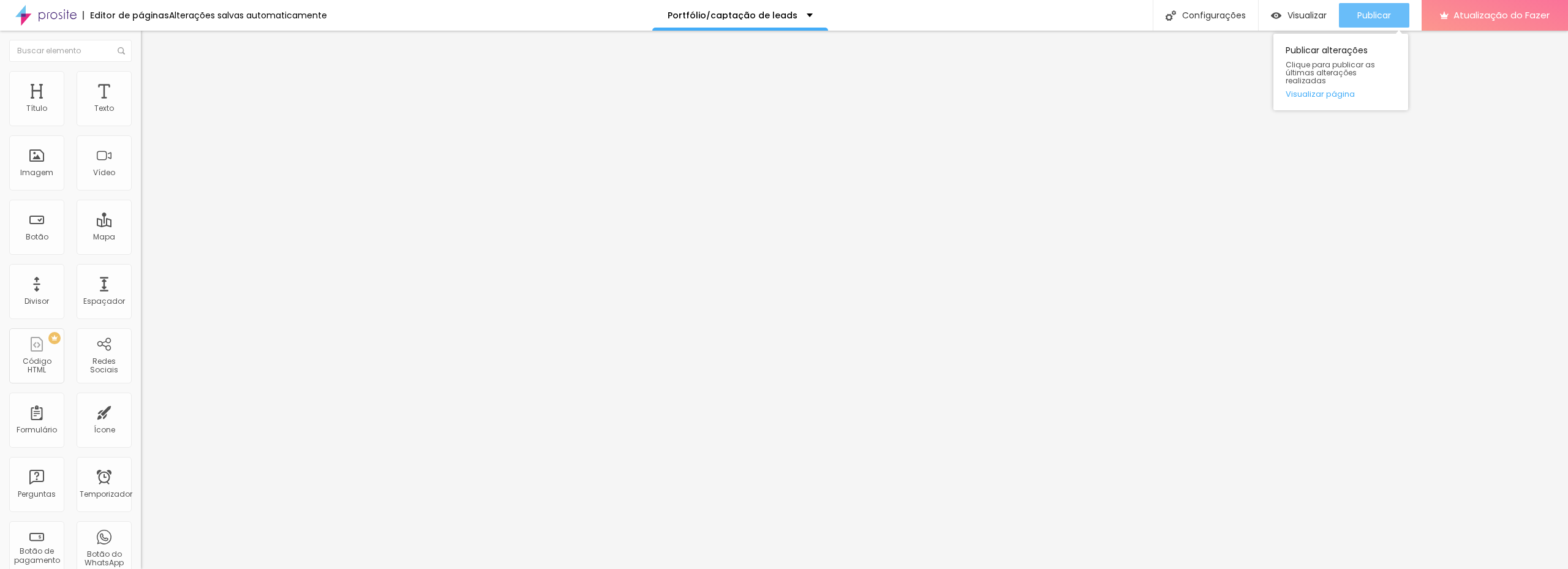
click at [1388, 16] on font "Publicar" at bounding box center [1374, 14] width 34 height 12
click at [1284, 21] on div "Visualizar" at bounding box center [1298, 15] width 55 height 25
